Goal: Information Seeking & Learning: Learn about a topic

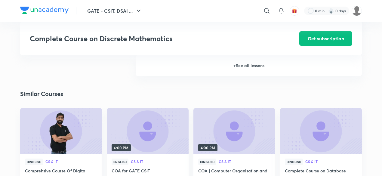
click at [169, 75] on h6 "+ See all lessons" at bounding box center [249, 65] width 226 height 21
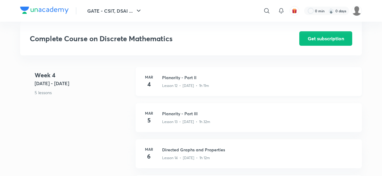
click at [169, 77] on h3 "Planarity - Part II" at bounding box center [258, 77] width 193 height 6
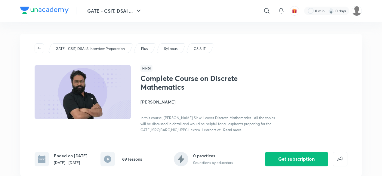
click at [169, 129] on span "Read more" at bounding box center [232, 129] width 18 height 5
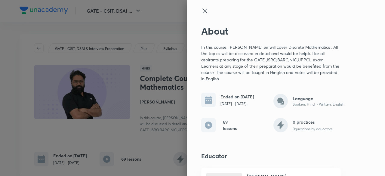
click at [169, 12] on icon at bounding box center [205, 10] width 5 height 5
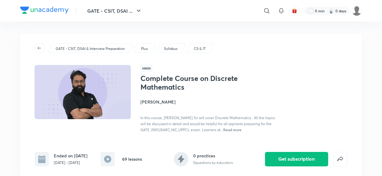
click at [169, 99] on h4 "[PERSON_NAME]" at bounding box center [208, 102] width 135 height 6
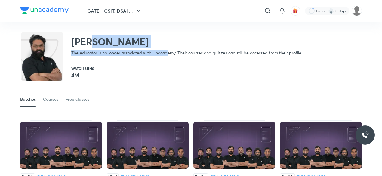
drag, startPoint x: 167, startPoint y: 50, endPoint x: 94, endPoint y: 36, distance: 74.2
click at [94, 36] on div "[PERSON_NAME] The educator is no longer associated with Unacademy. Their course…" at bounding box center [160, 43] width 281 height 25
click at [169, 39] on h2 "[PERSON_NAME]" at bounding box center [186, 42] width 230 height 12
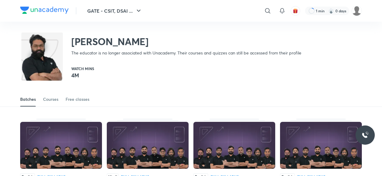
drag, startPoint x: 173, startPoint y: 39, endPoint x: 62, endPoint y: 42, distance: 110.8
click at [62, 42] on div "[PERSON_NAME] The educator is no longer associated with Unacademy. Their course…" at bounding box center [160, 43] width 281 height 25
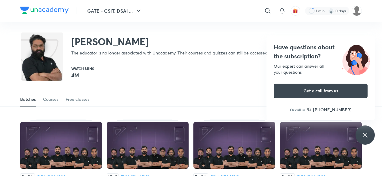
copy h2 "[PERSON_NAME]"
